Goal: Find specific page/section: Find specific page/section

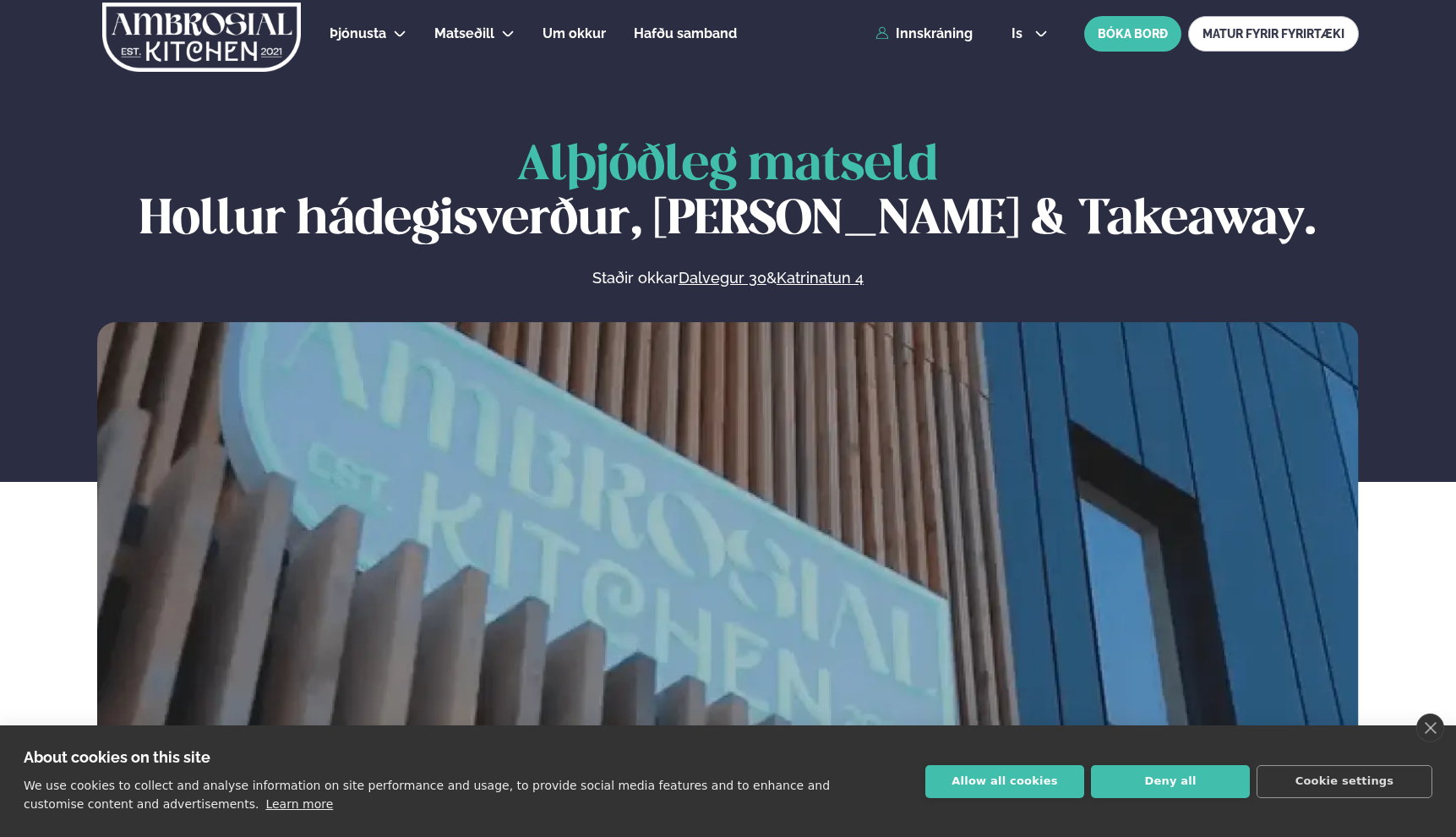
click at [498, 117] on link "Katrínartún 4" at bounding box center [502, 117] width 85 height 13
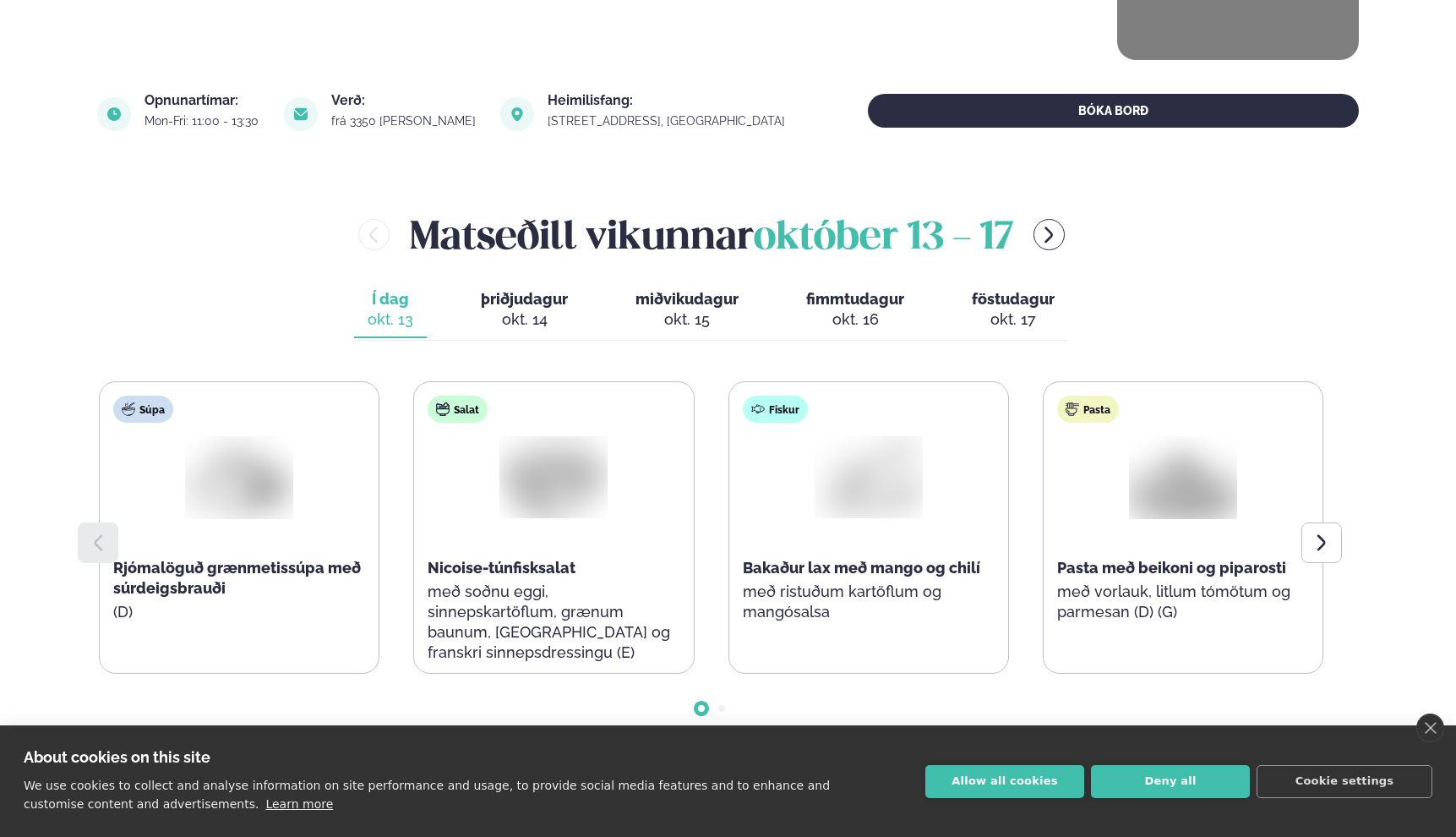
scroll to position [585, 0]
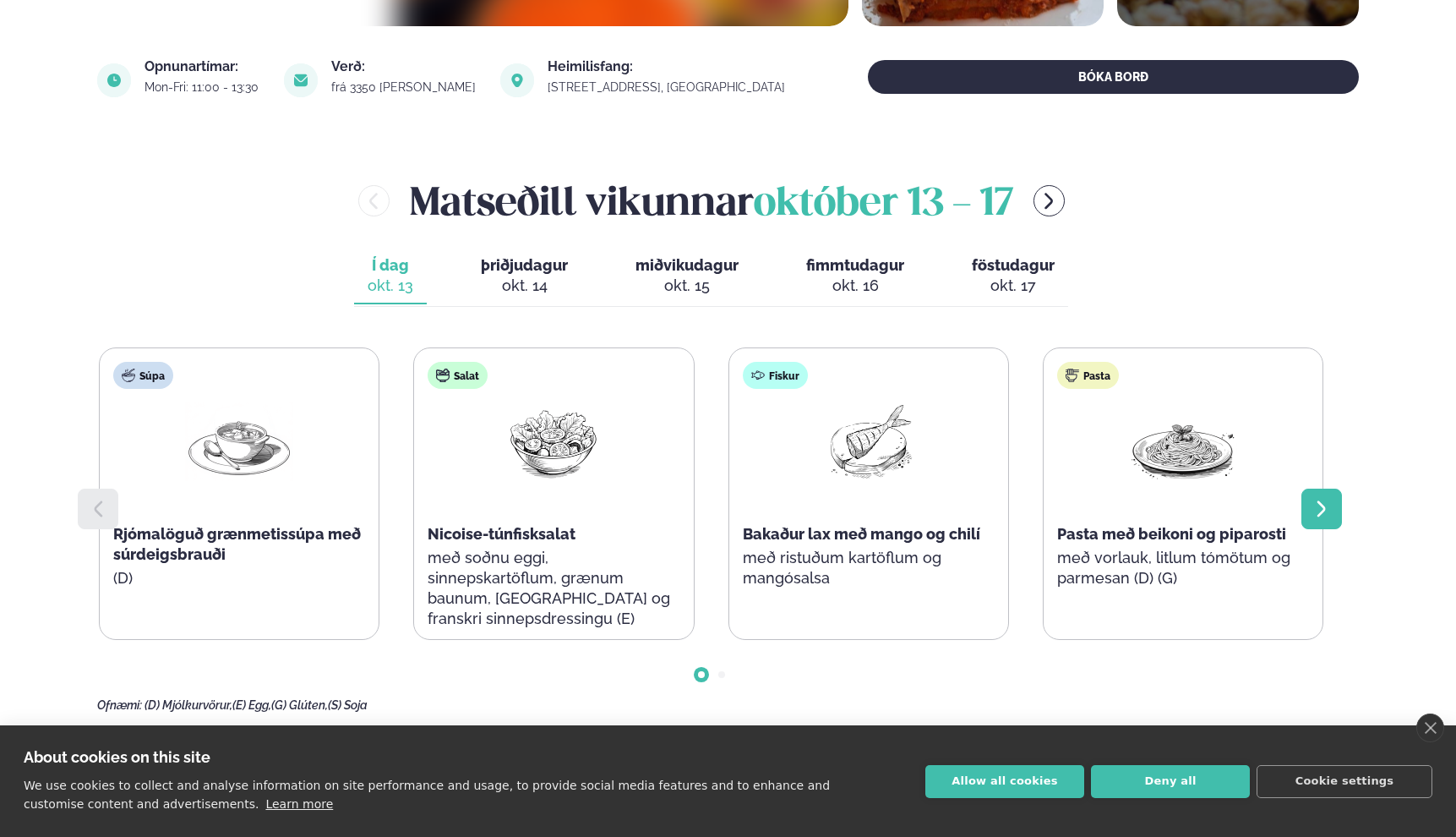
click at [1319, 509] on icon at bounding box center [1322, 508] width 21 height 21
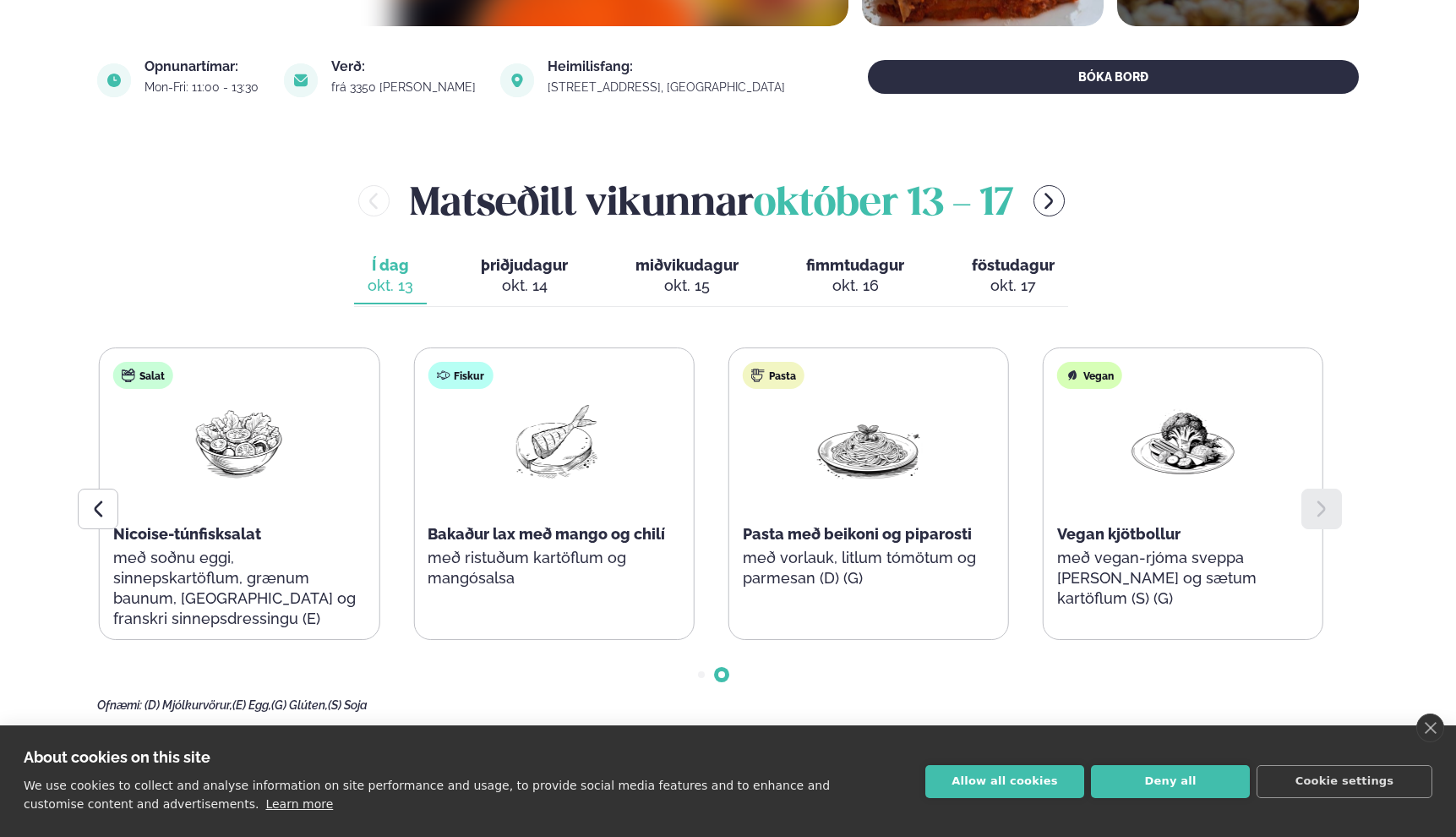
click at [1319, 509] on icon at bounding box center [1322, 508] width 21 height 21
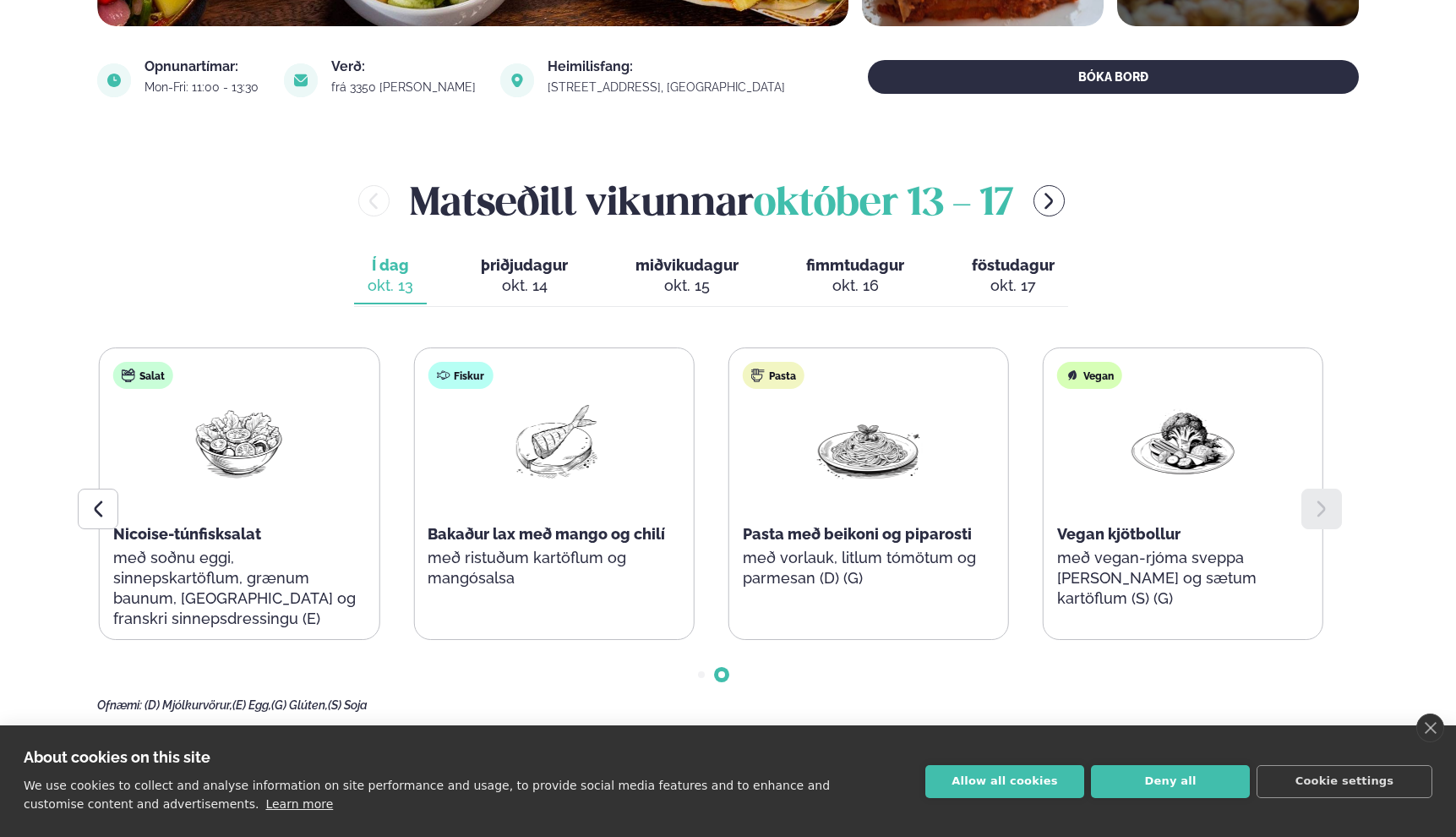
click at [475, 261] on button "þriðjudagur þri. [DATE]" at bounding box center [524, 276] width 114 height 55
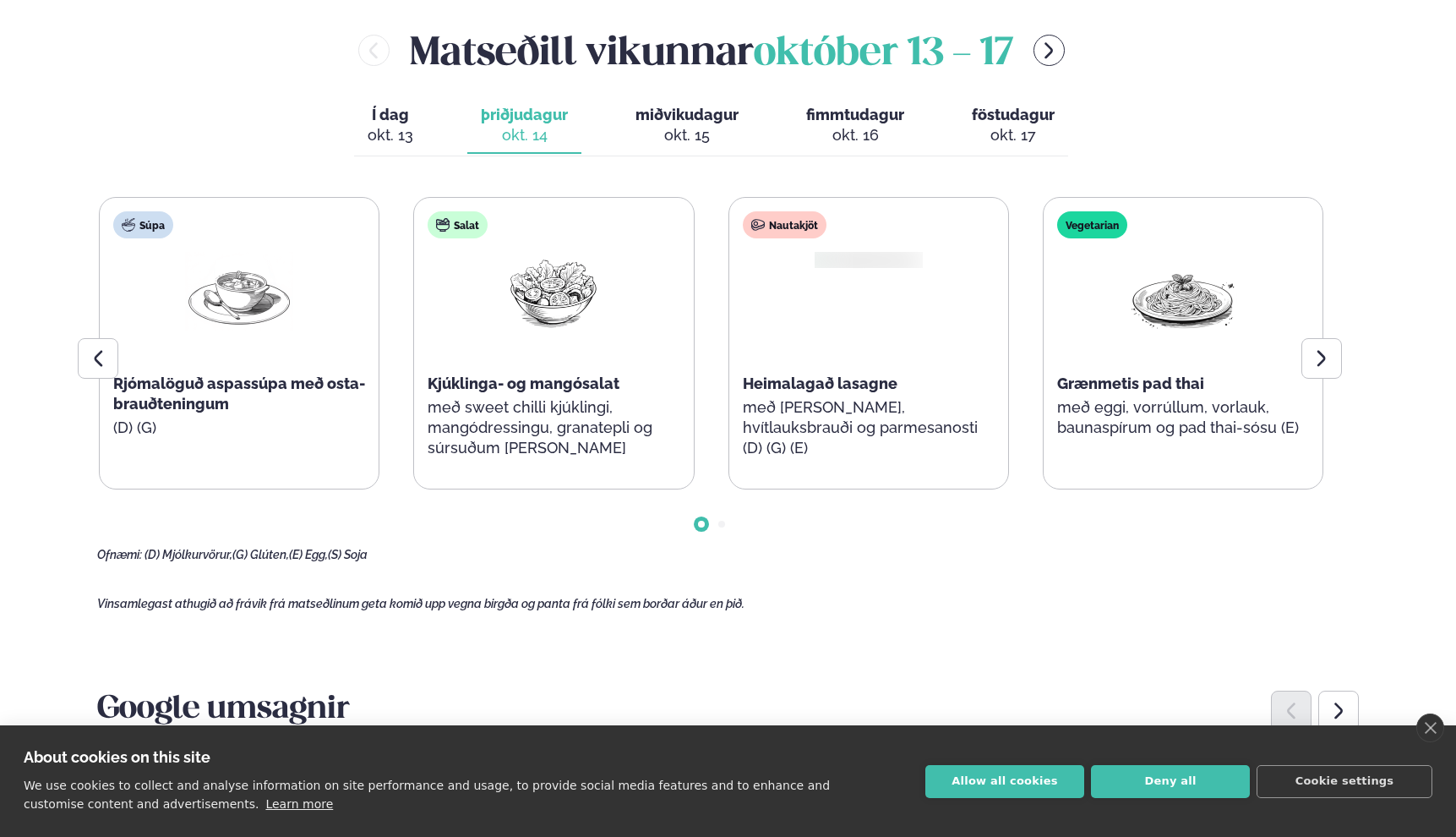
scroll to position [716, 0]
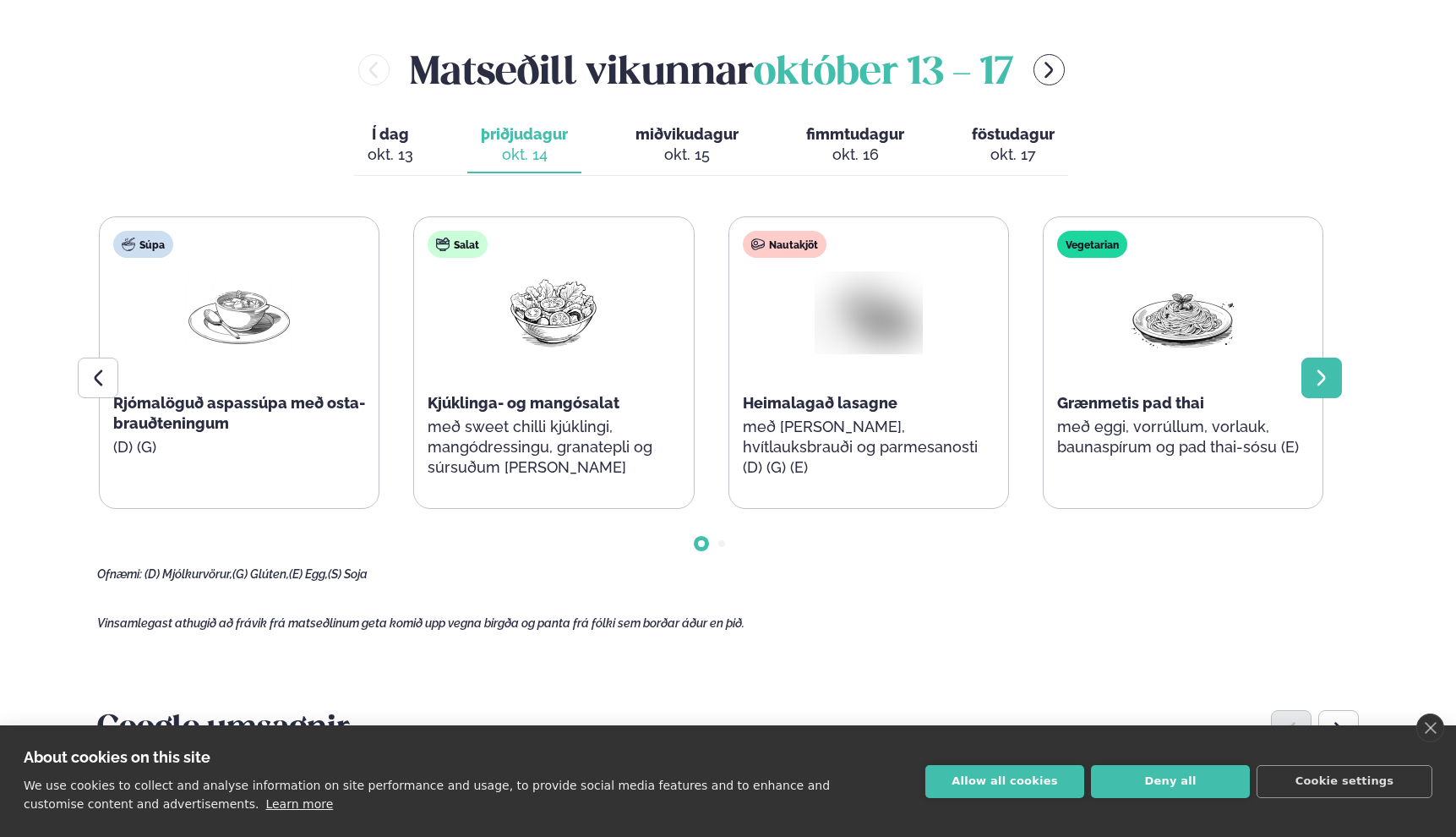
click at [1326, 373] on icon at bounding box center [1322, 378] width 21 height 21
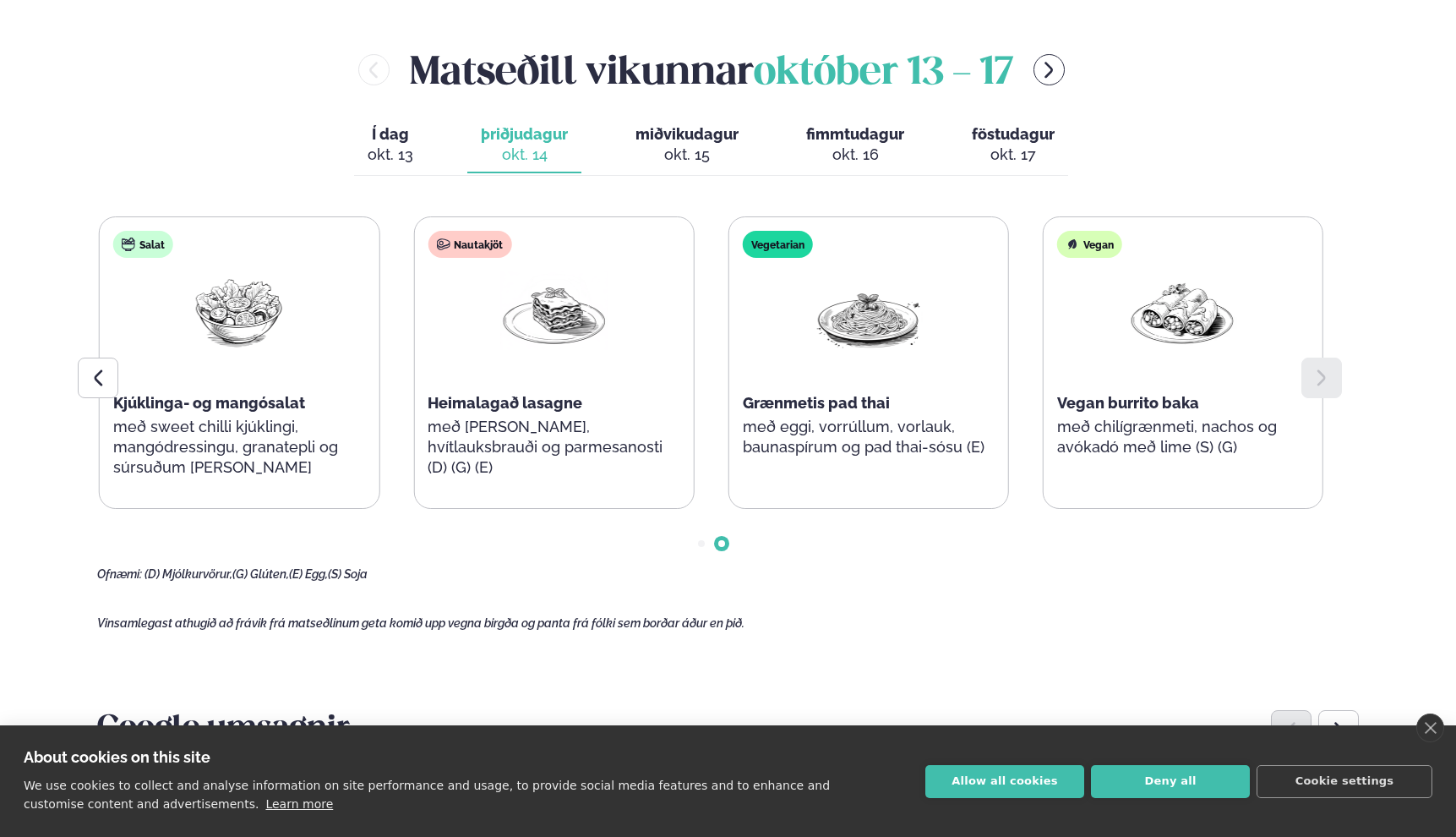
click at [663, 141] on span "miðvikudagur" at bounding box center [687, 134] width 103 height 18
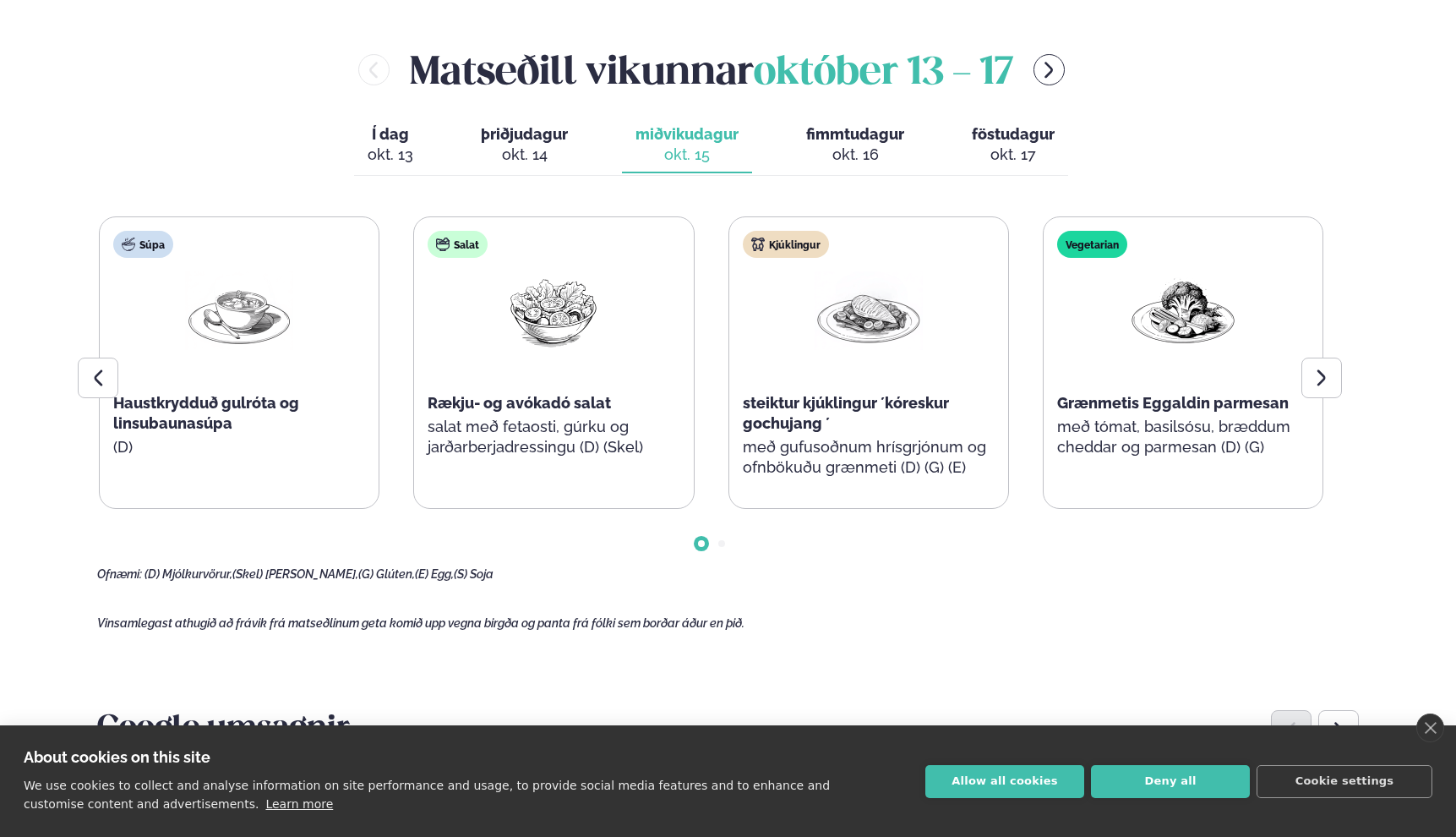
click at [833, 141] on span "fimmtudagur" at bounding box center [856, 134] width 98 height 18
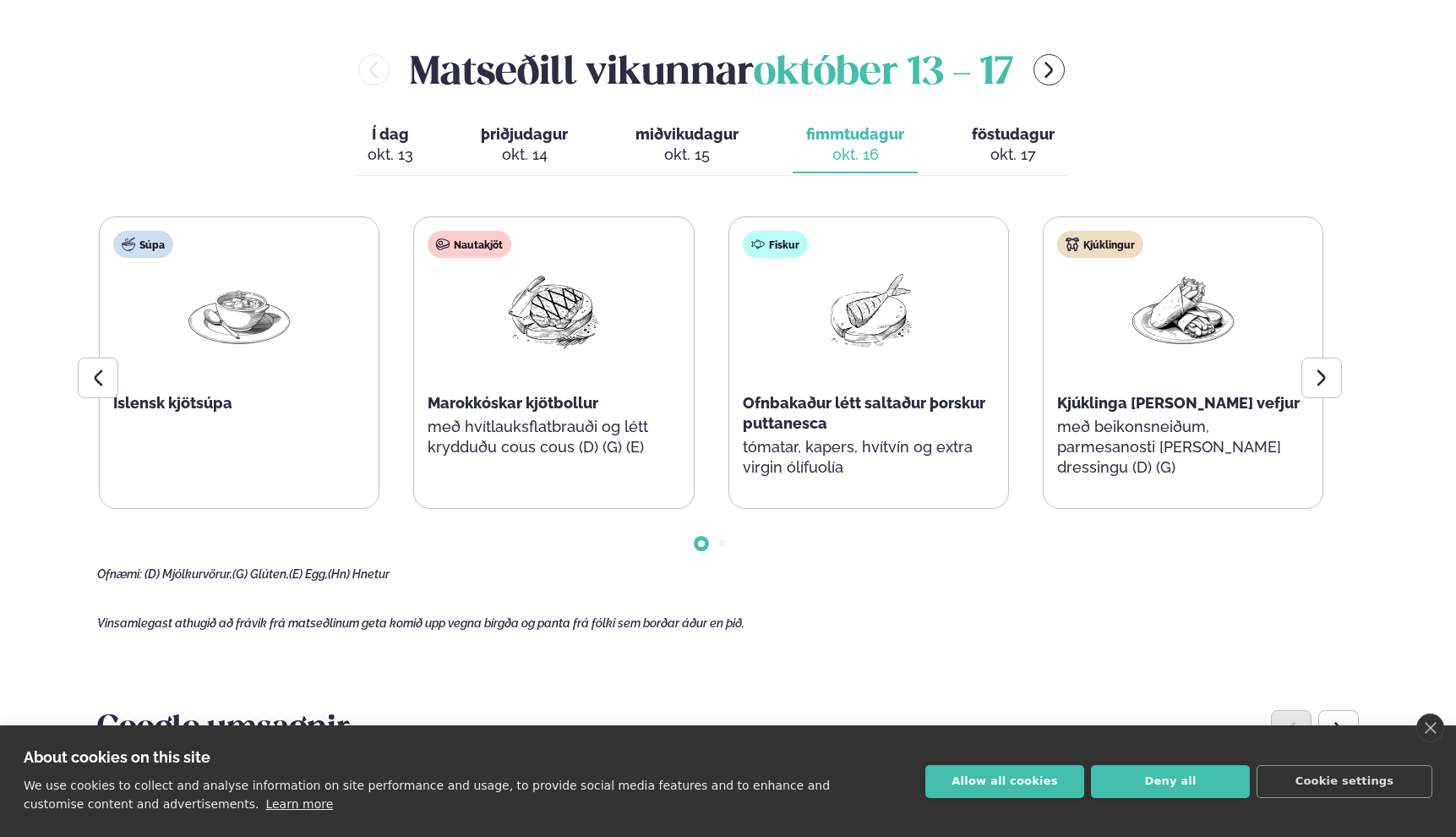
click at [1025, 146] on div "okt. 17" at bounding box center [1013, 155] width 83 height 21
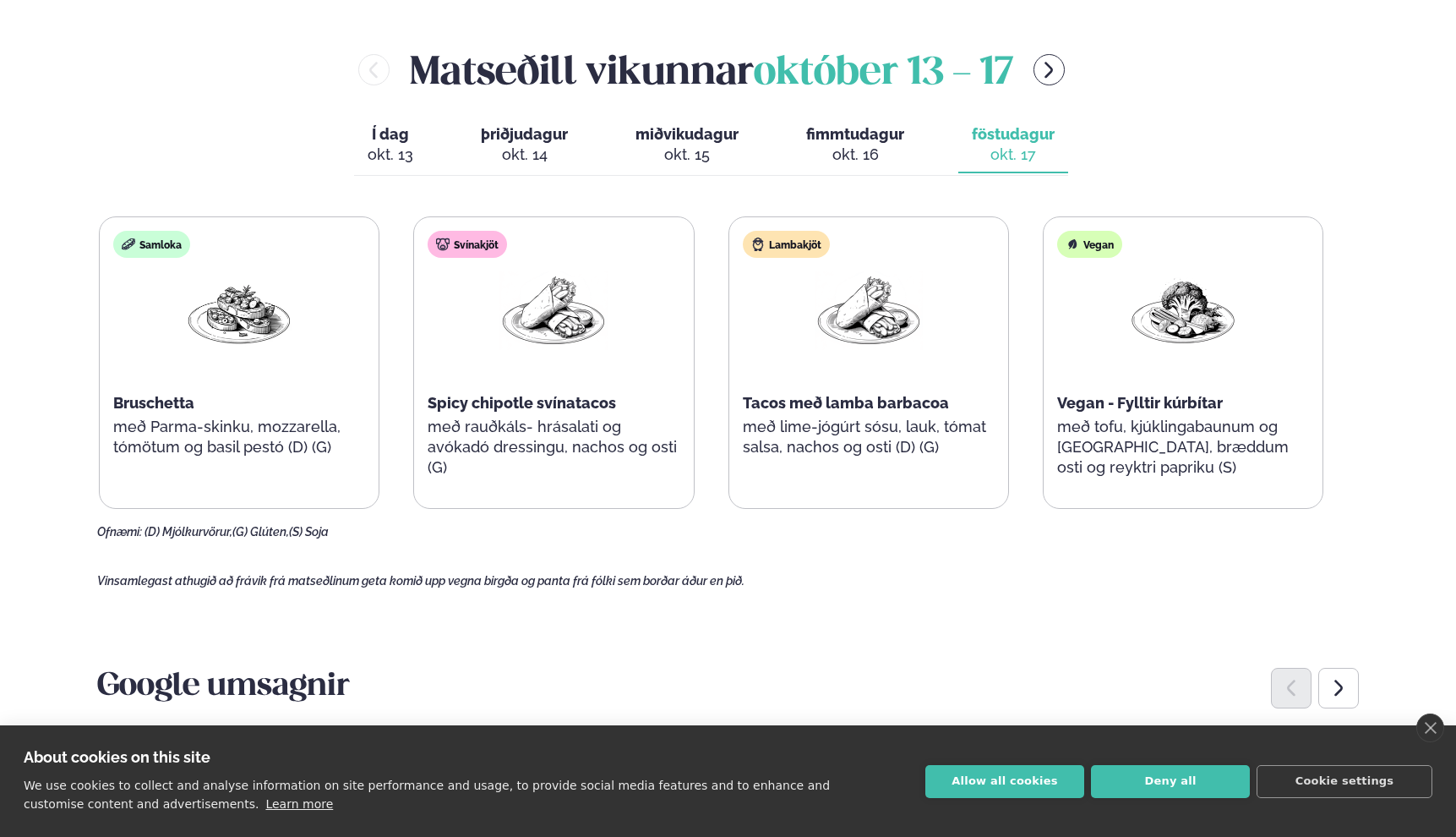
click at [410, 150] on div "okt. 13" at bounding box center [390, 155] width 46 height 21
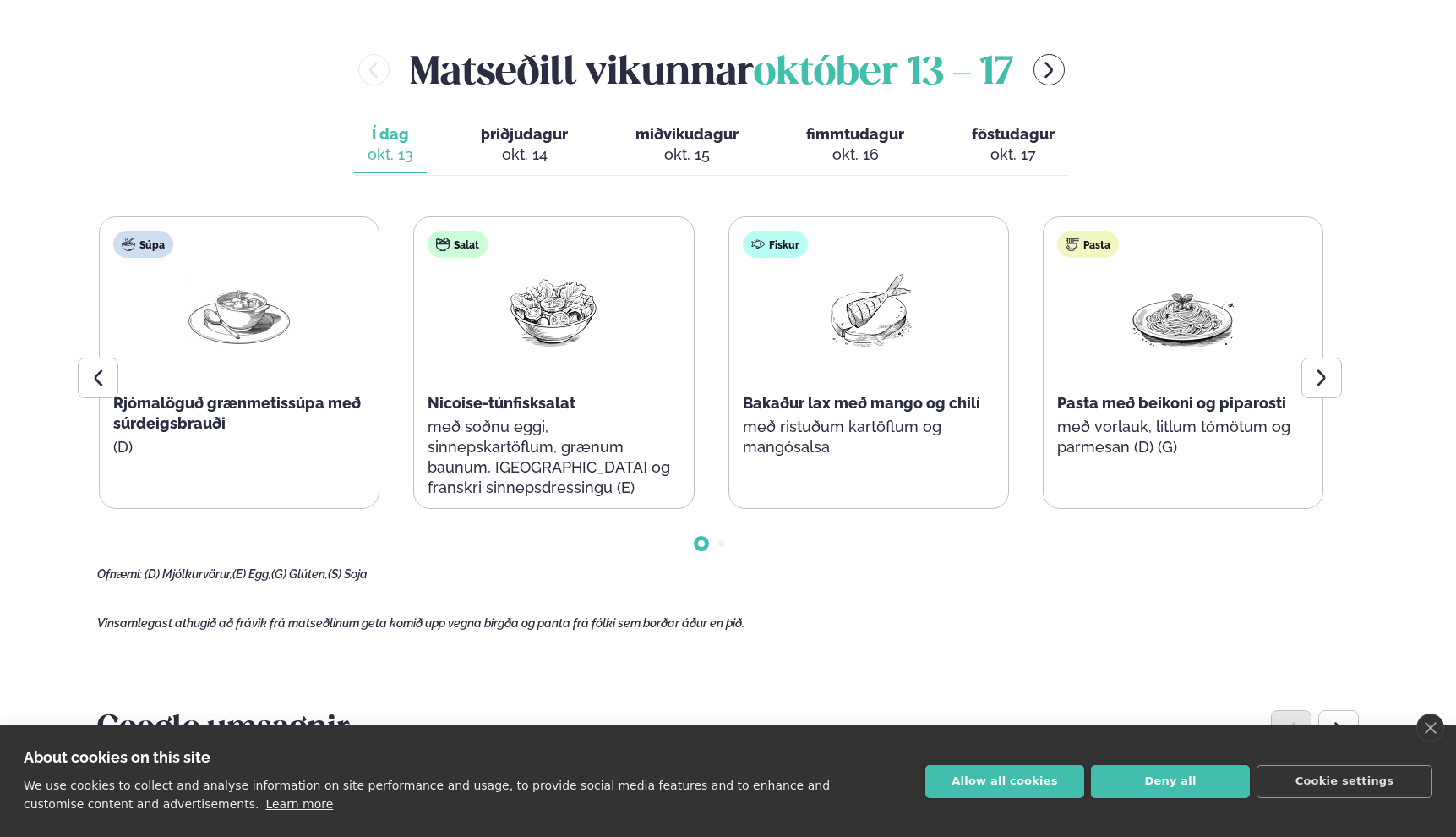
click at [456, 239] on div "Salat" at bounding box center [457, 244] width 60 height 27
click at [521, 398] on span "Nicoise-túnfisksalat" at bounding box center [502, 403] width 148 height 18
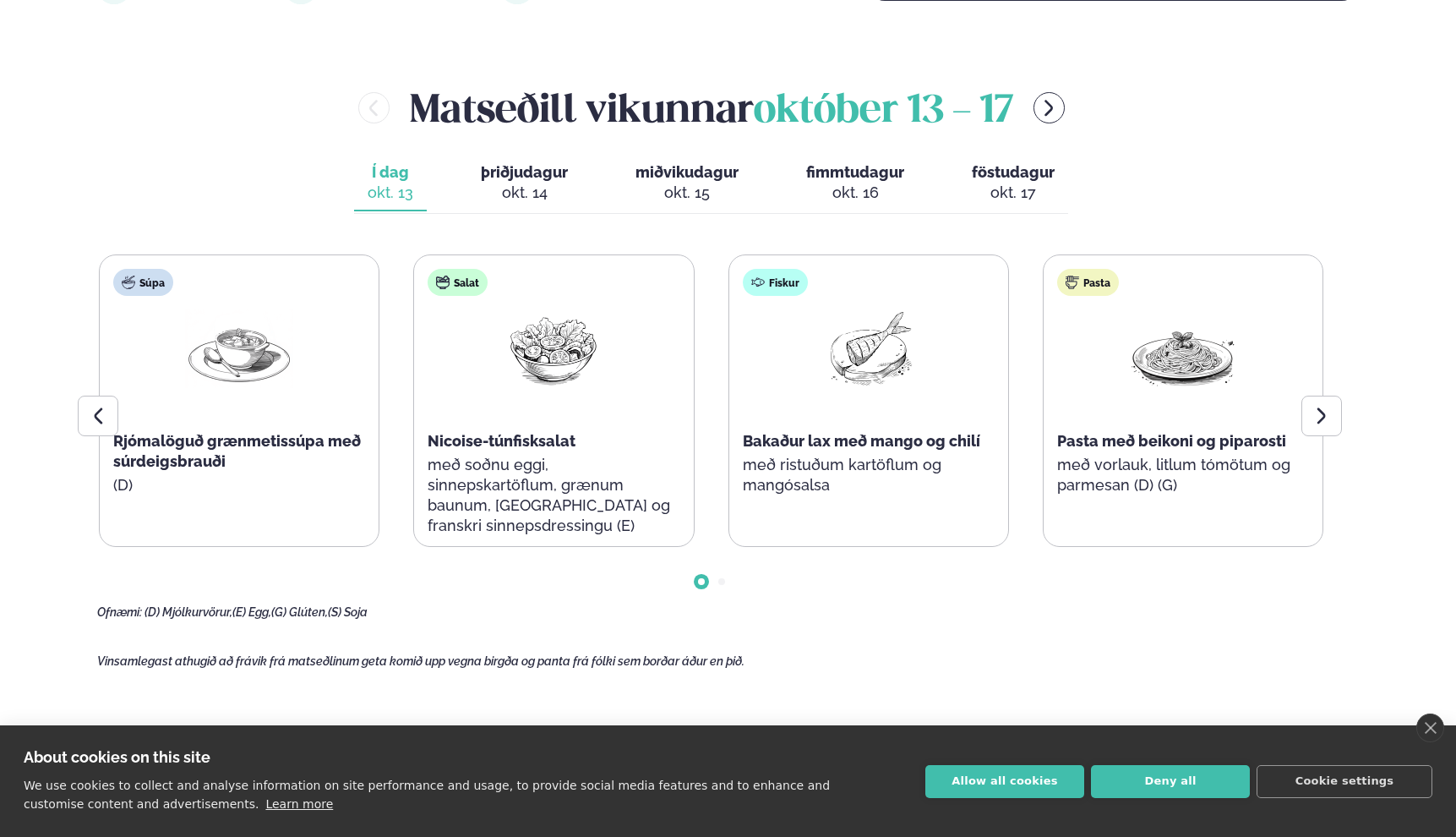
scroll to position [0, 0]
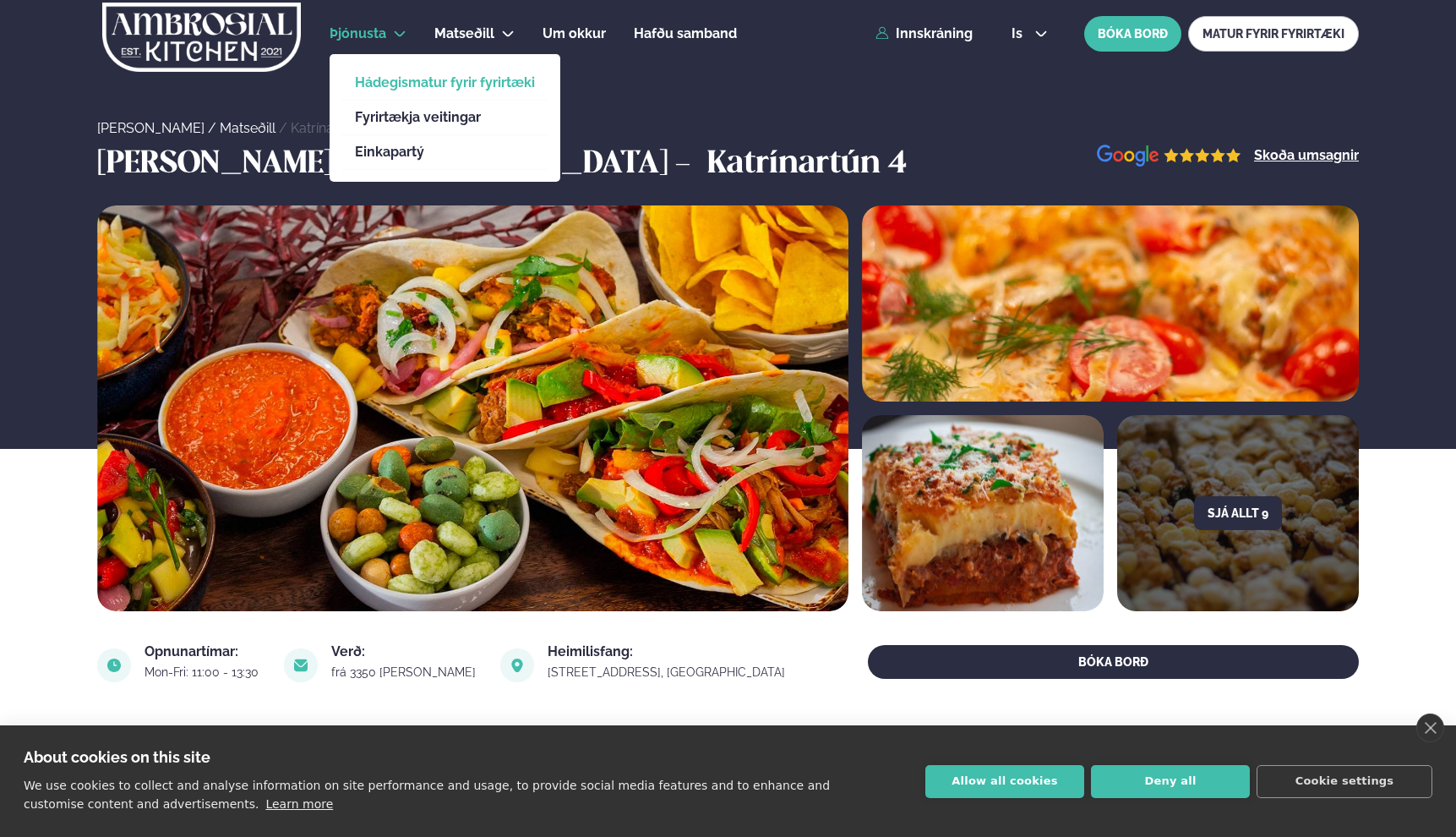
click at [470, 76] on link "Hádegismatur fyrir fyrirtæki" at bounding box center [445, 82] width 180 height 13
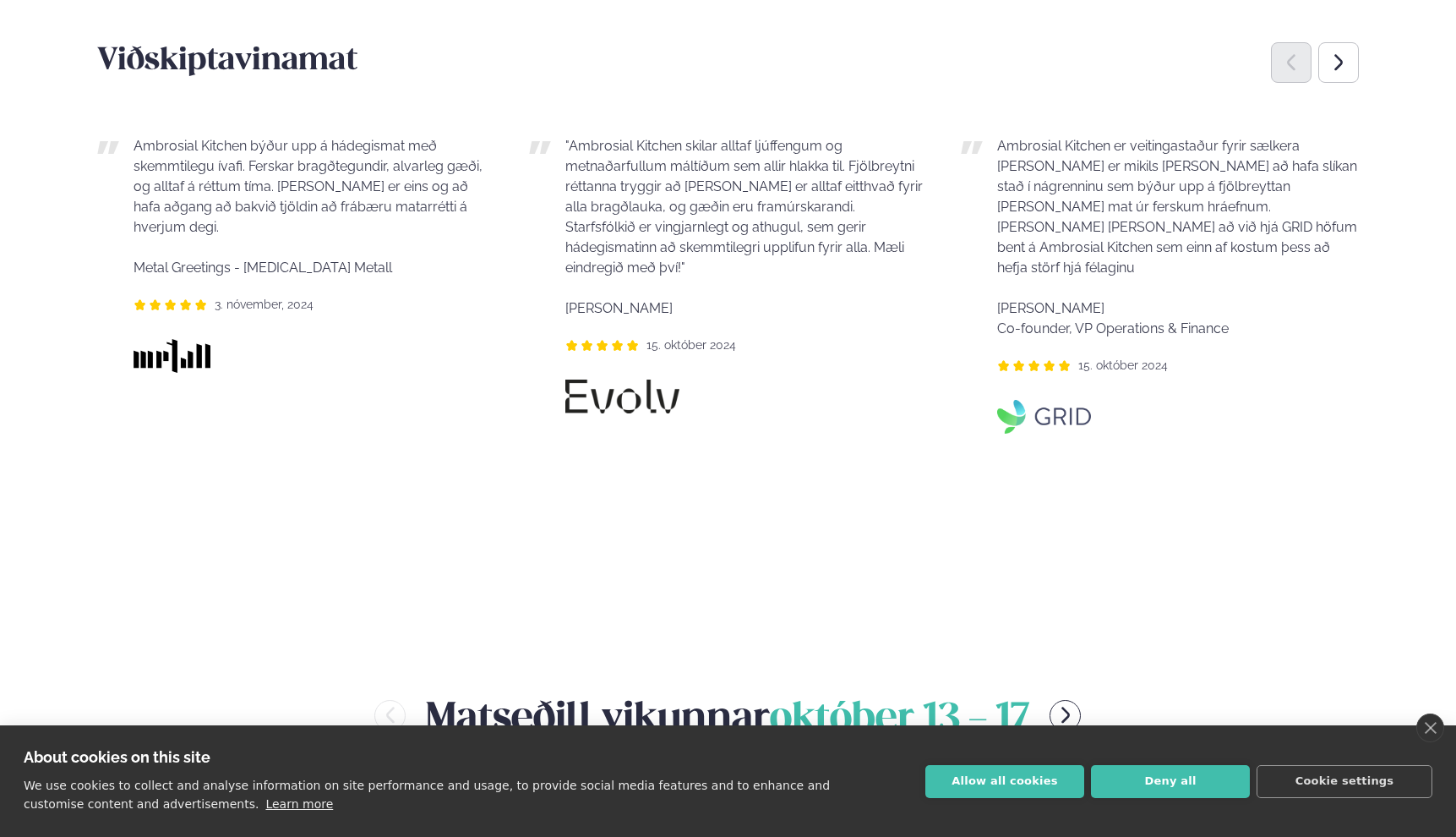
scroll to position [1428, 0]
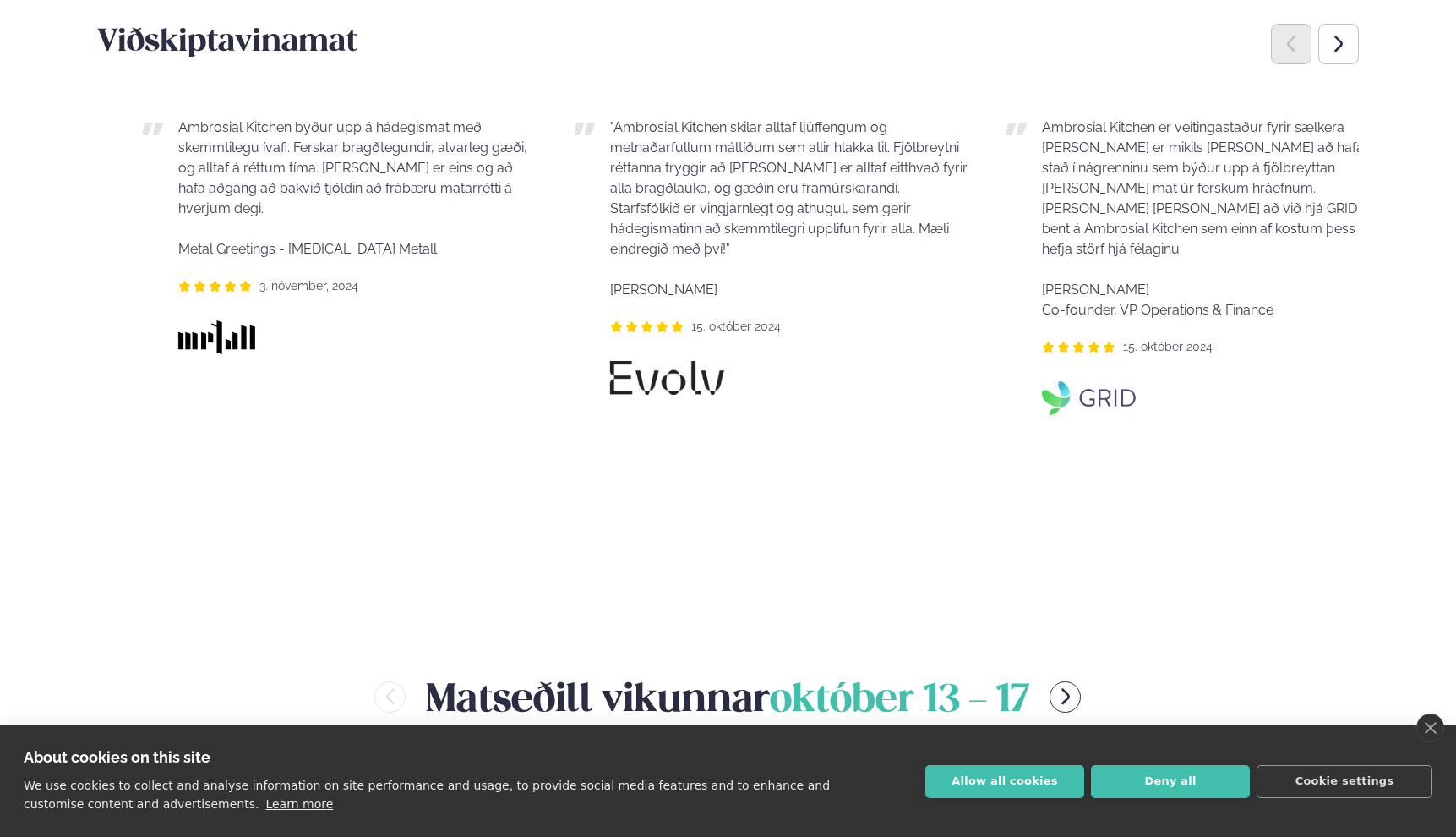
click at [687, 225] on div ""Ambrosial Kitchen skilar alltaf ljúffengum og metnaðarfullum máltíðum sem alli…" at bounding box center [773, 209] width 398 height 182
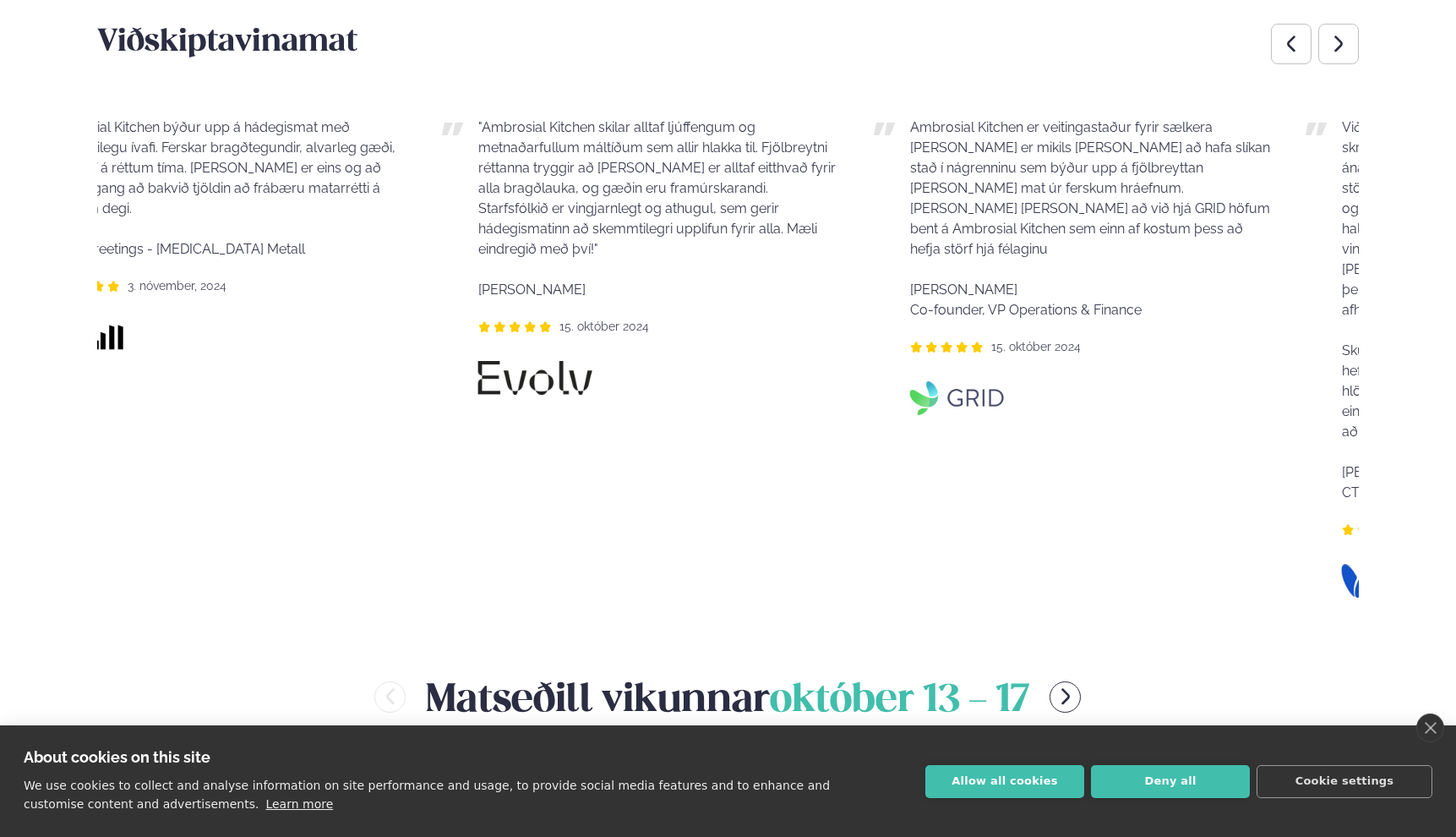
click at [614, 232] on p ""Ambrosial Kitchen skilar alltaf ljúffengum og metnaðarfullum máltíðum sem alli…" at bounding box center [659, 209] width 362 height 182
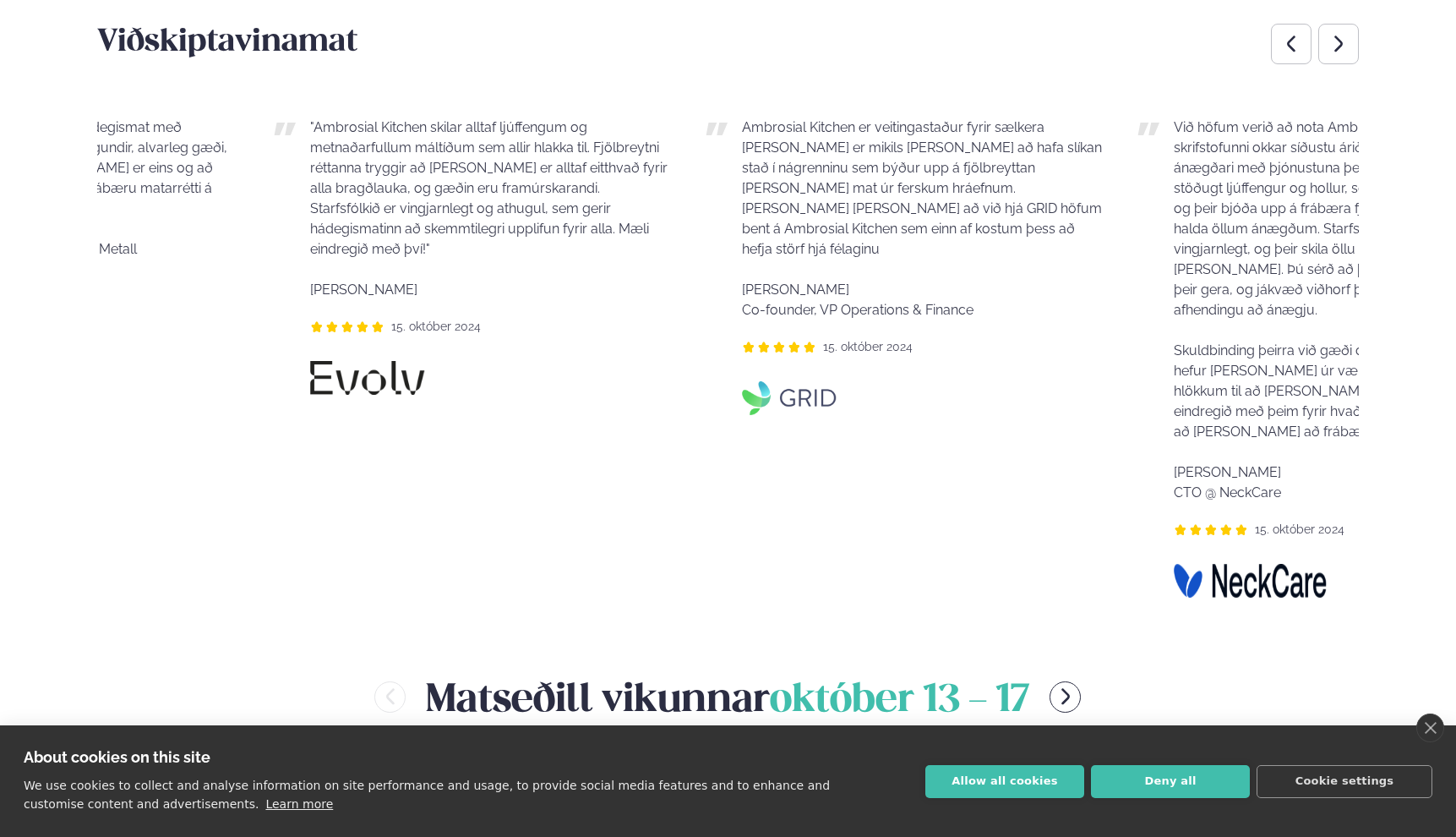
click at [274, 265] on div ""Ambrosial Kitchen skilar alltaf ljúffengum og metnaðarfullum máltíðum sem alli…" at bounding box center [473, 226] width 398 height 216
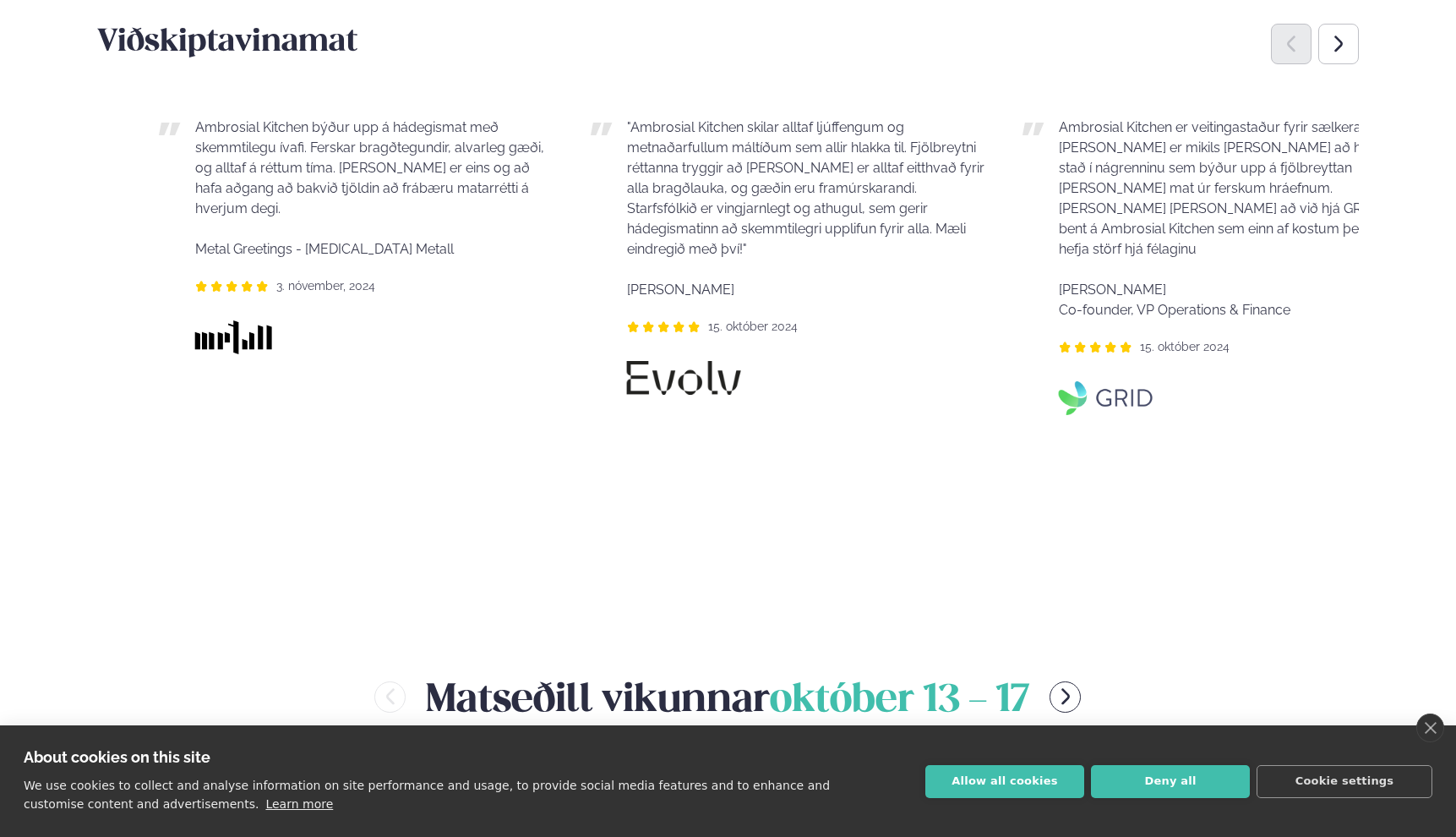
click at [699, 281] on span "[PERSON_NAME]" at bounding box center [681, 289] width 107 height 16
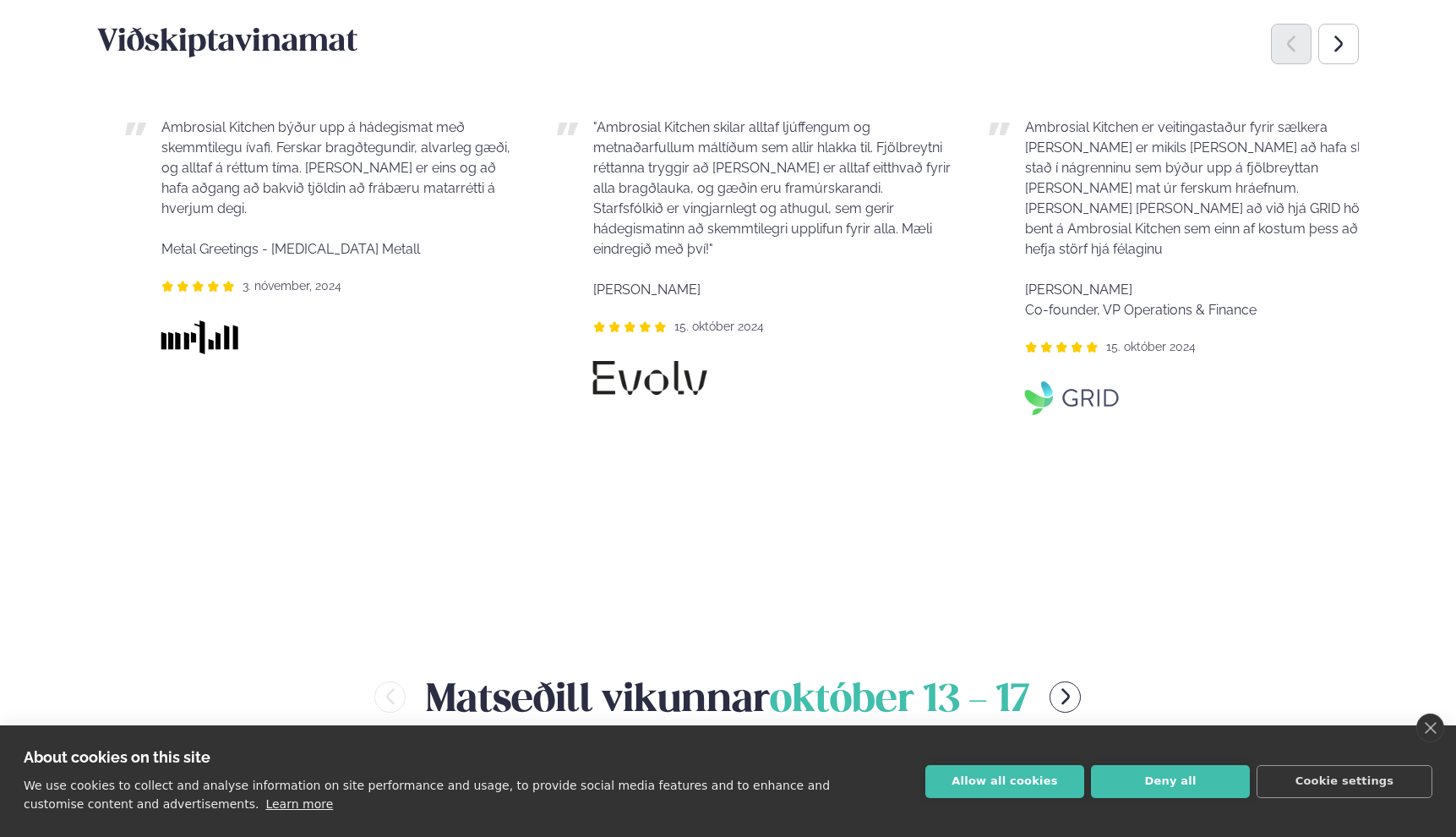
click at [622, 281] on span "[PERSON_NAME]" at bounding box center [647, 289] width 107 height 16
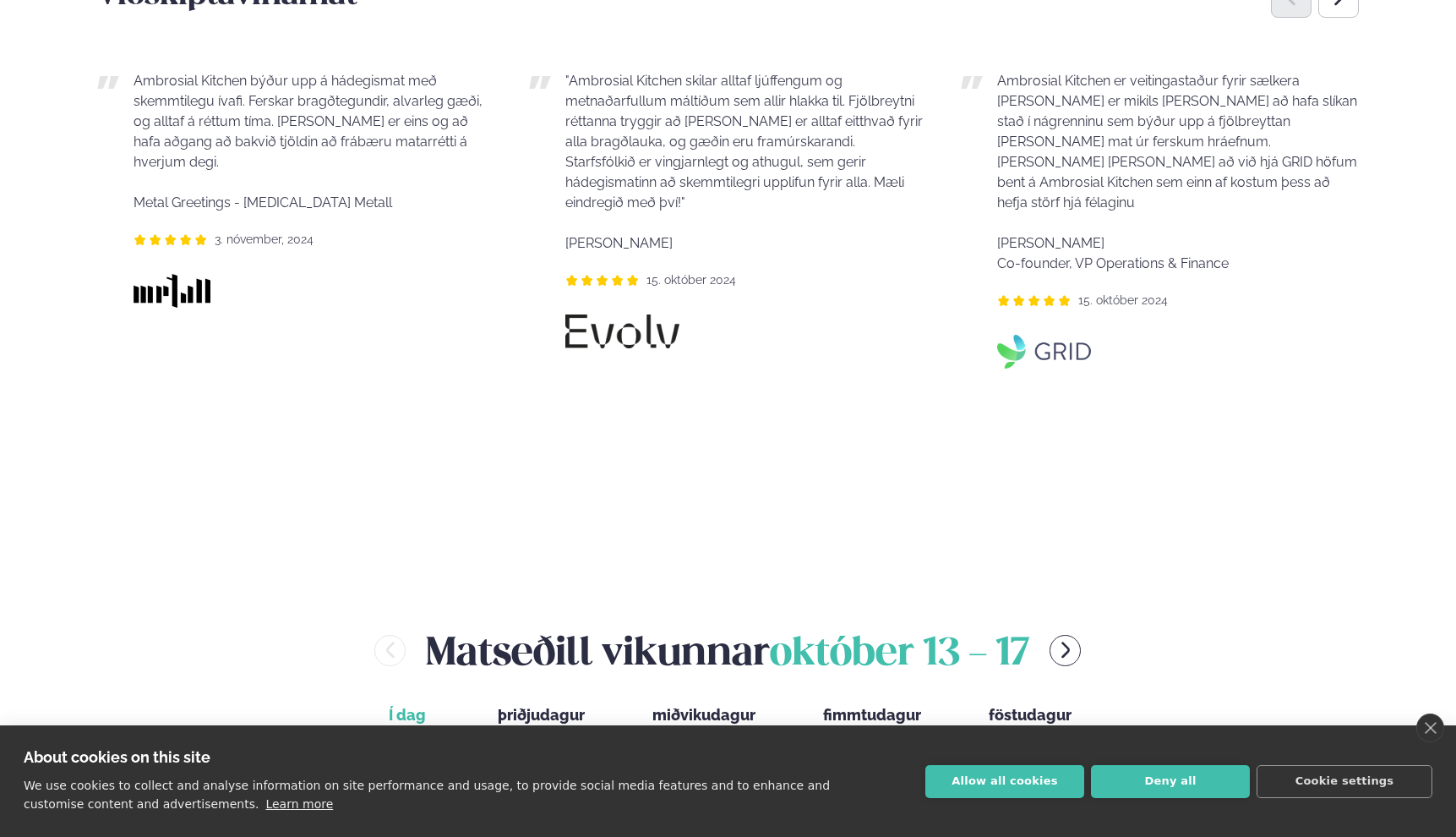
scroll to position [0, 0]
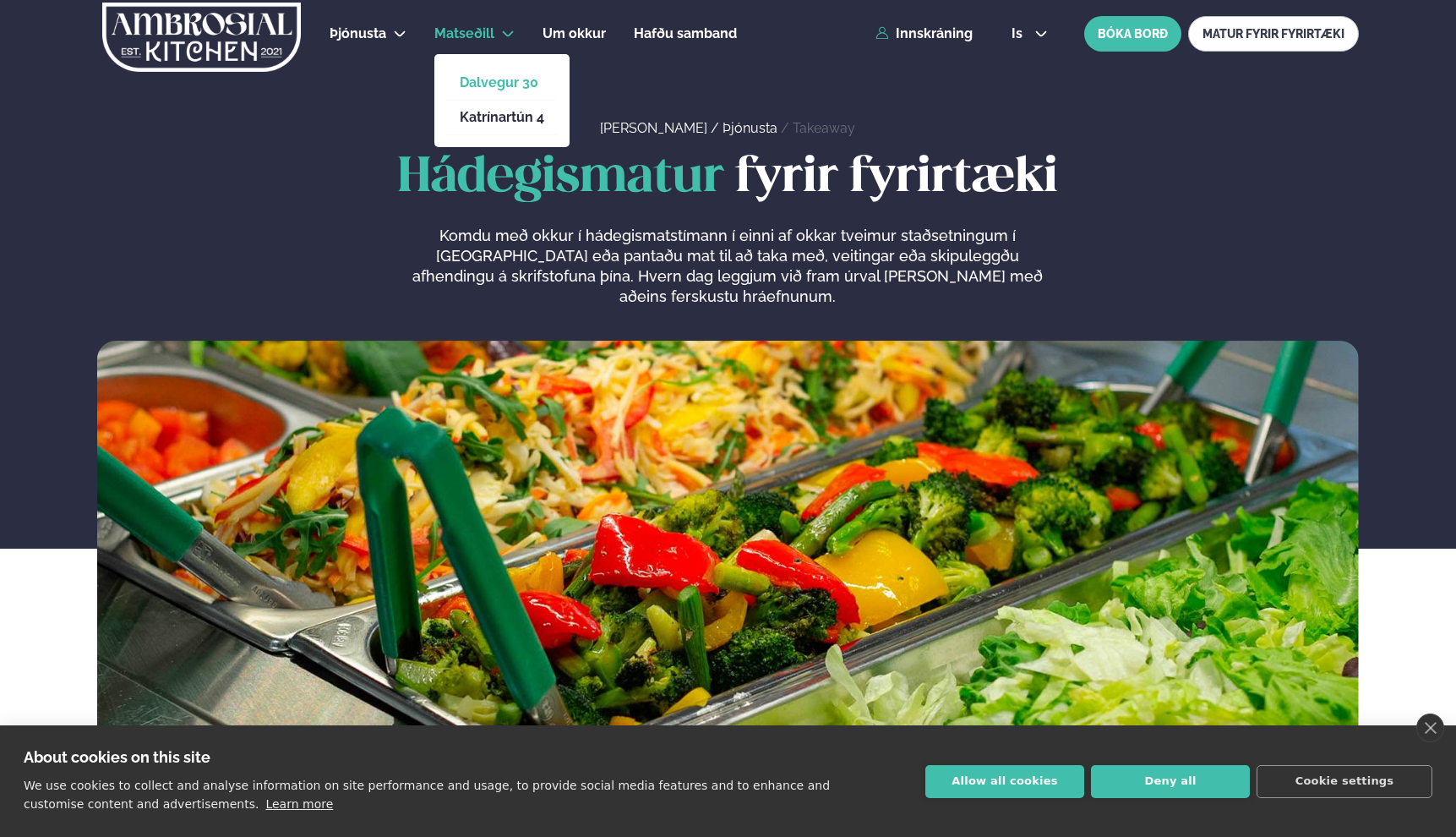
click at [498, 83] on link "Dalvegur 30" at bounding box center [502, 82] width 85 height 13
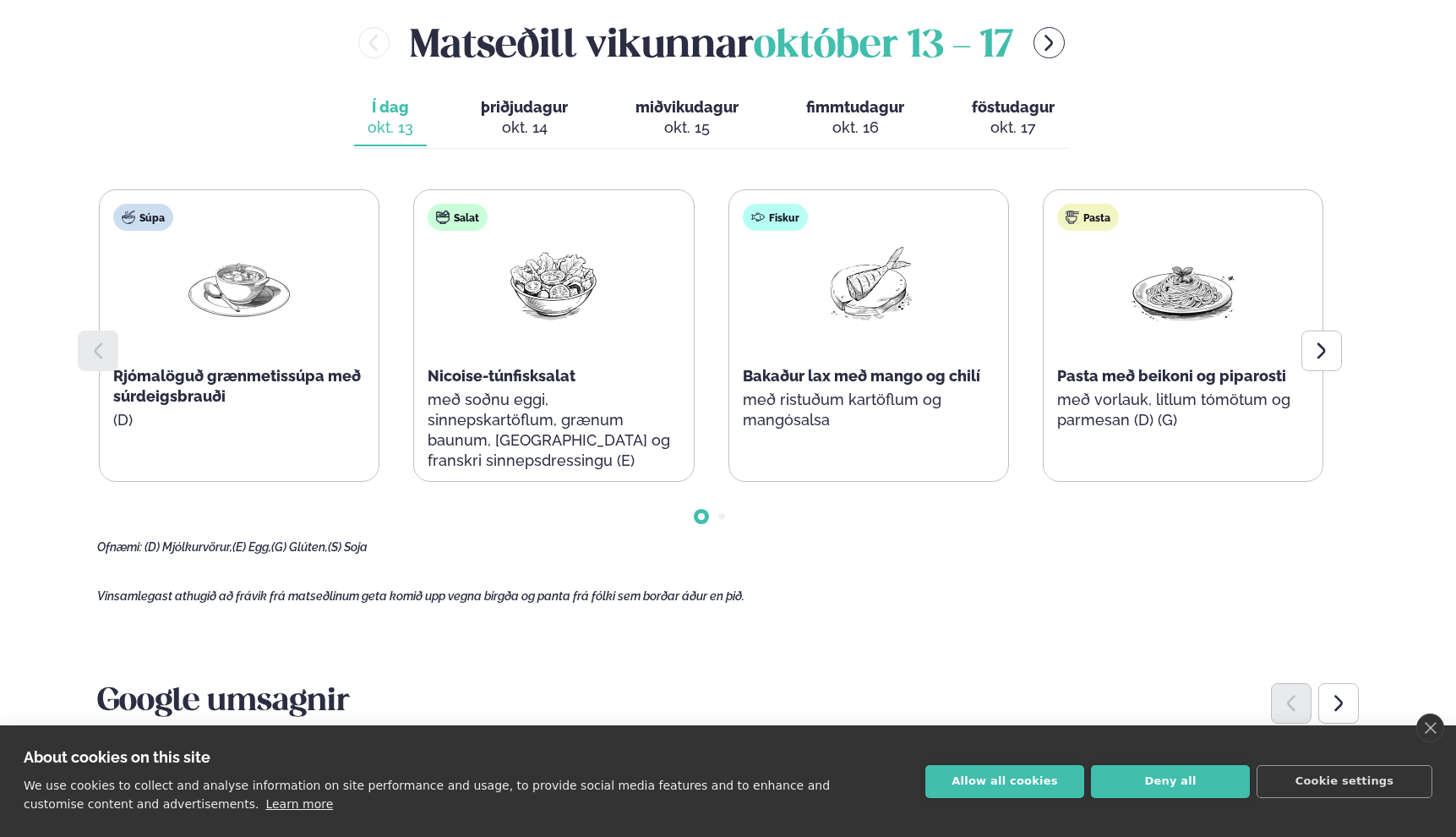
scroll to position [732, 0]
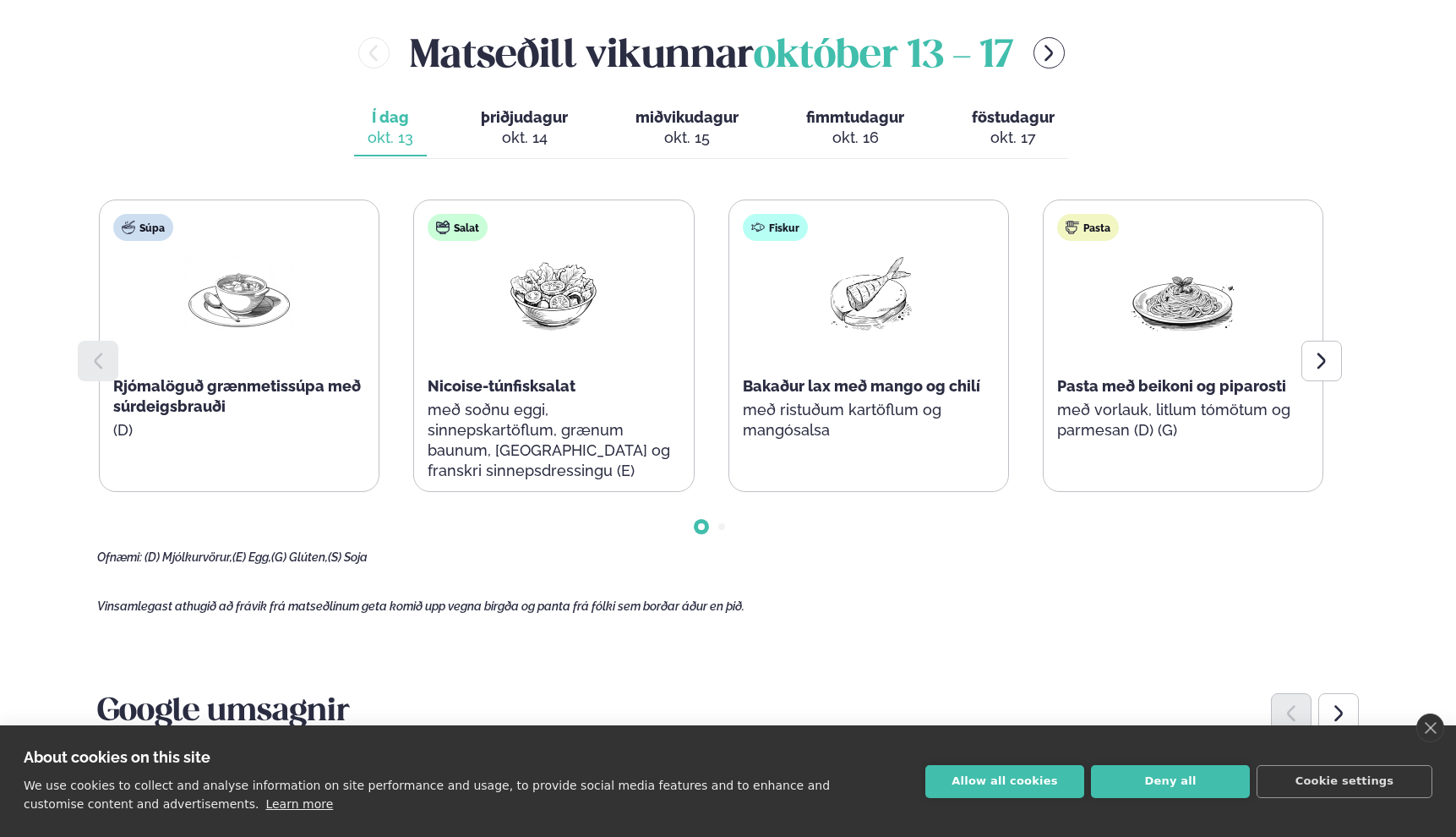
click at [530, 118] on span "þriðjudagur" at bounding box center [523, 117] width 87 height 18
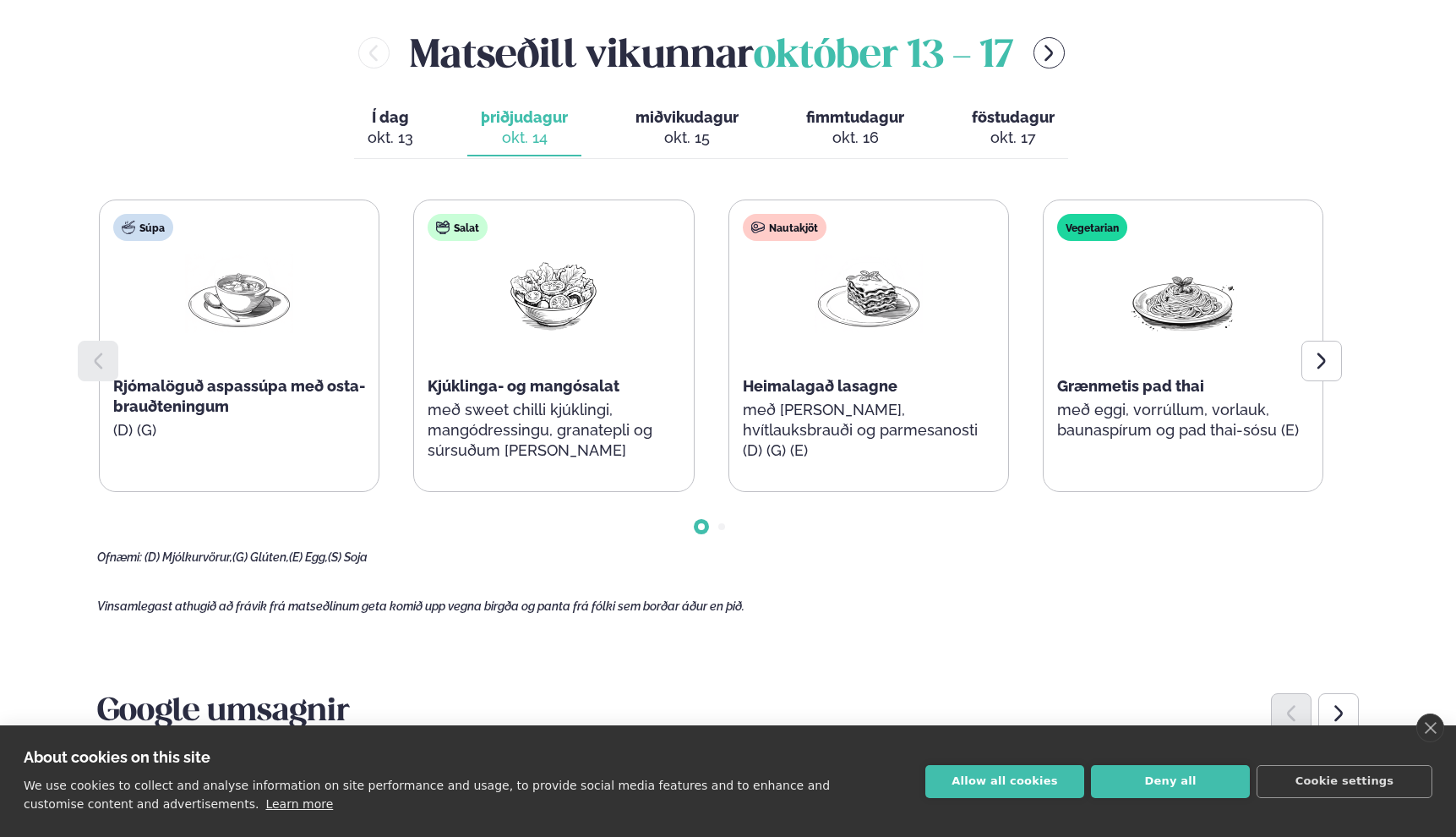
click at [409, 124] on span "Í dag" at bounding box center [390, 117] width 46 height 21
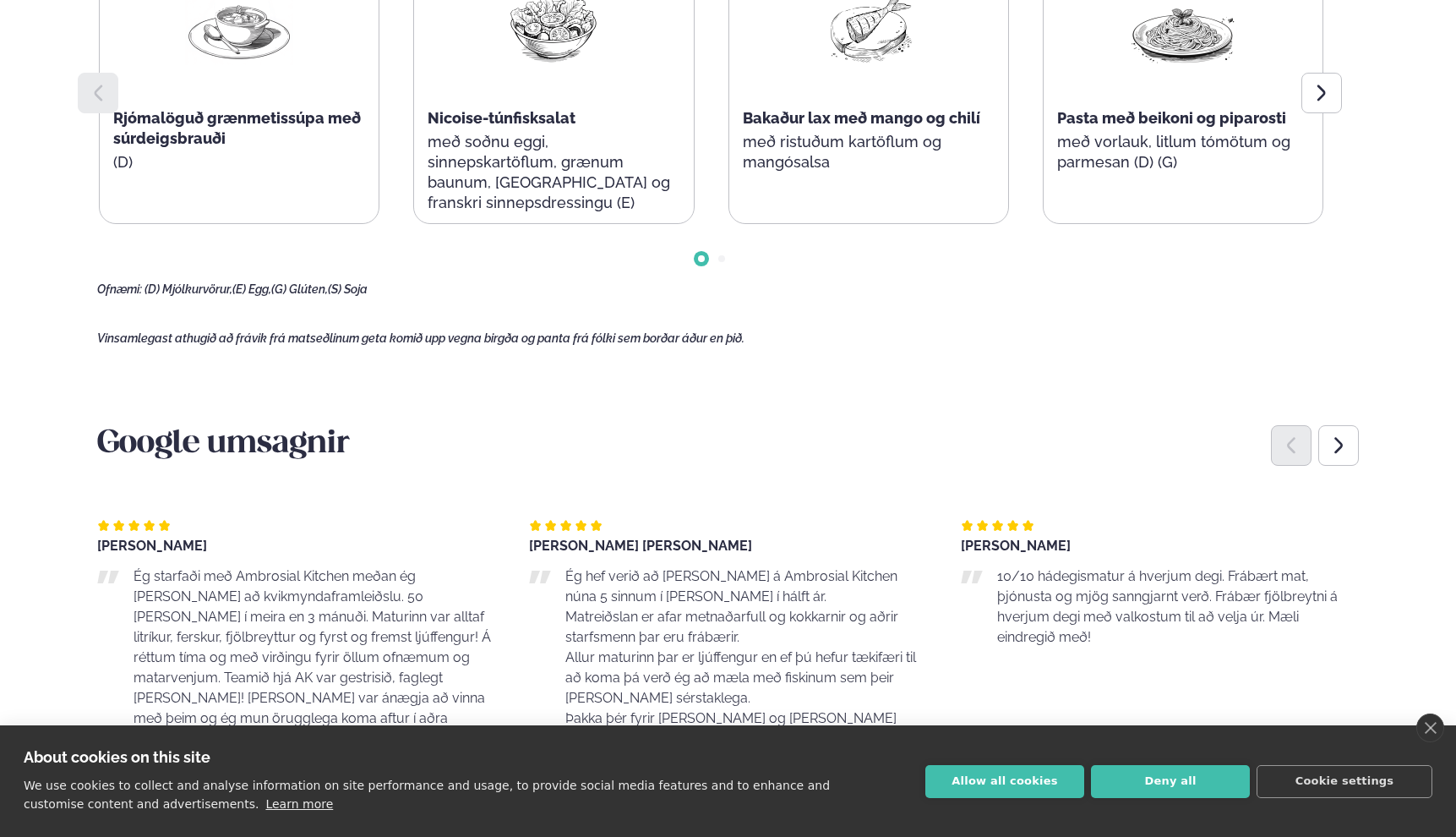
scroll to position [648, 0]
